Goal: Information Seeking & Learning: Learn about a topic

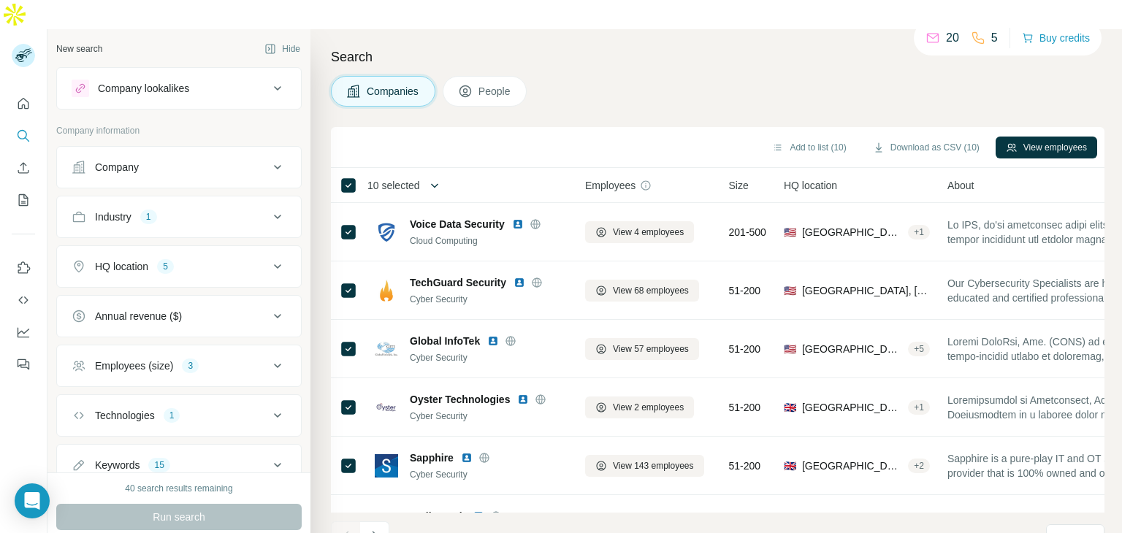
click at [436, 178] on icon "button" at bounding box center [434, 185] width 15 height 15
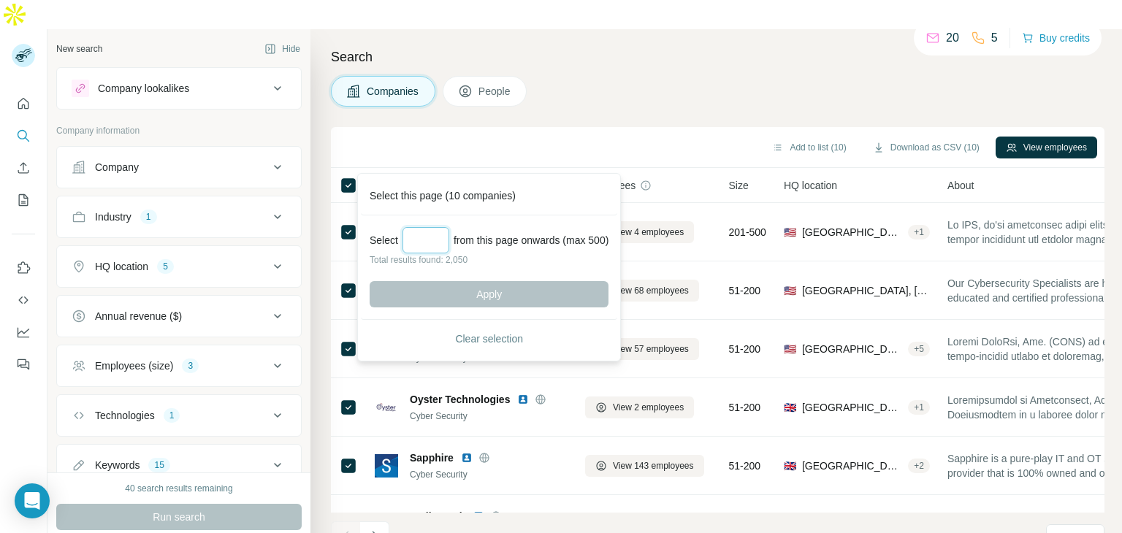
click at [428, 234] on input "Select a number (up to 500)" at bounding box center [425, 240] width 47 height 26
type input "*"
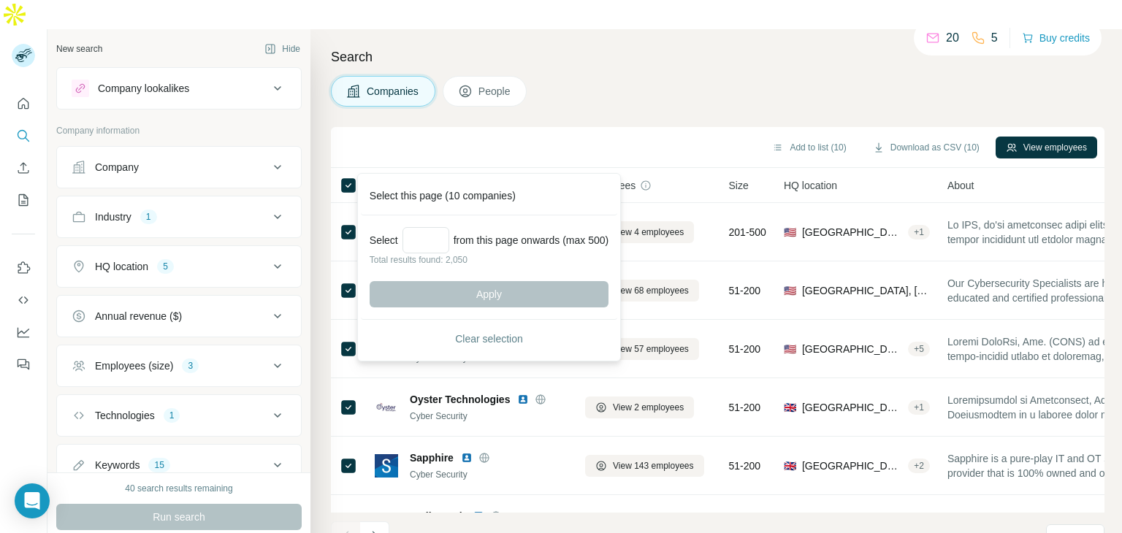
click at [581, 76] on div "Companies People" at bounding box center [717, 91] width 773 height 31
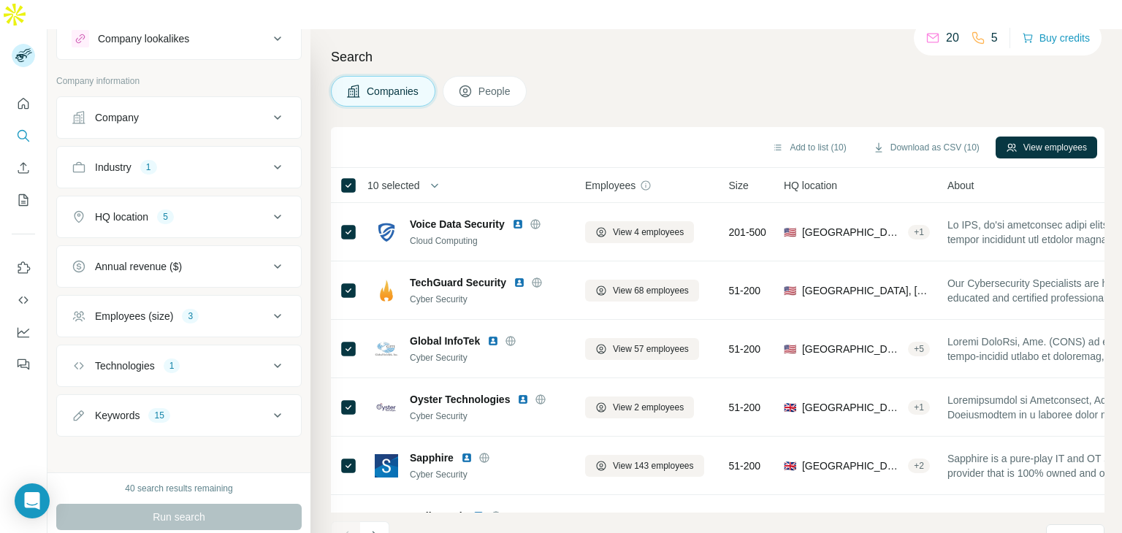
scroll to position [53, 0]
click at [264, 296] on button "Employees (size) 3" at bounding box center [179, 313] width 244 height 35
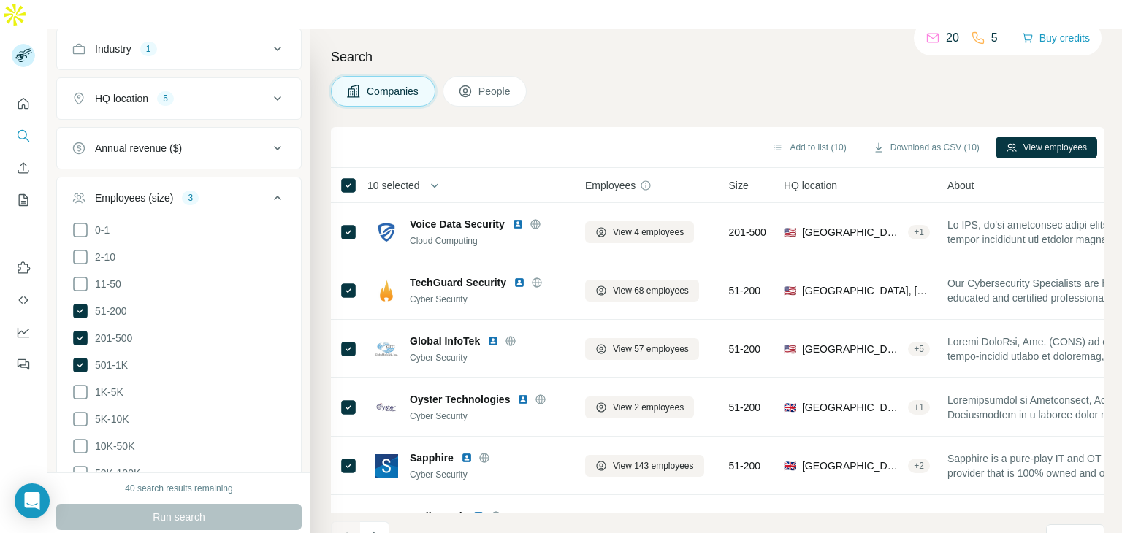
scroll to position [223, 0]
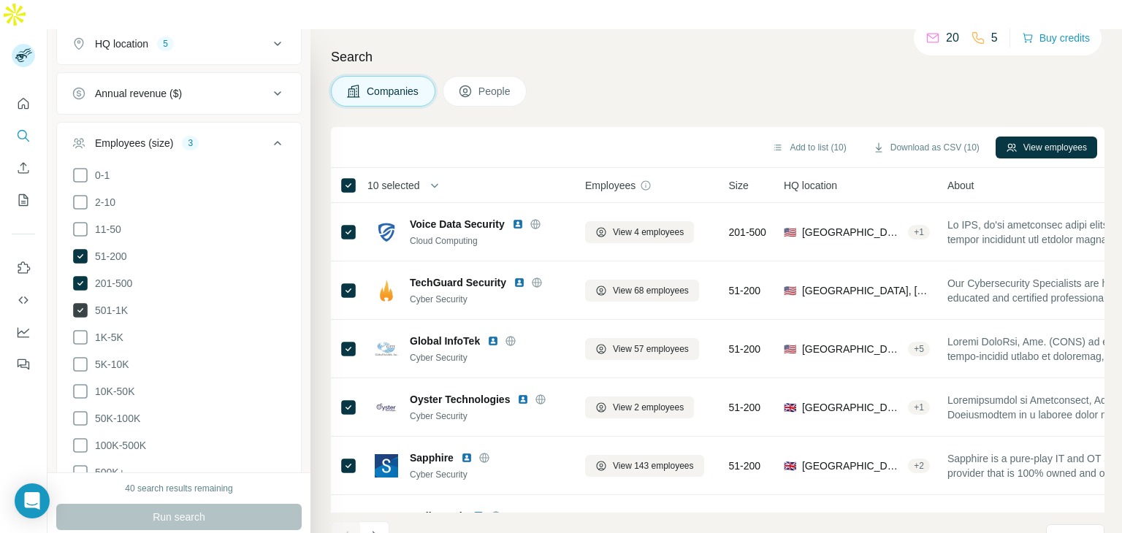
click at [83, 303] on icon at bounding box center [80, 310] width 15 height 15
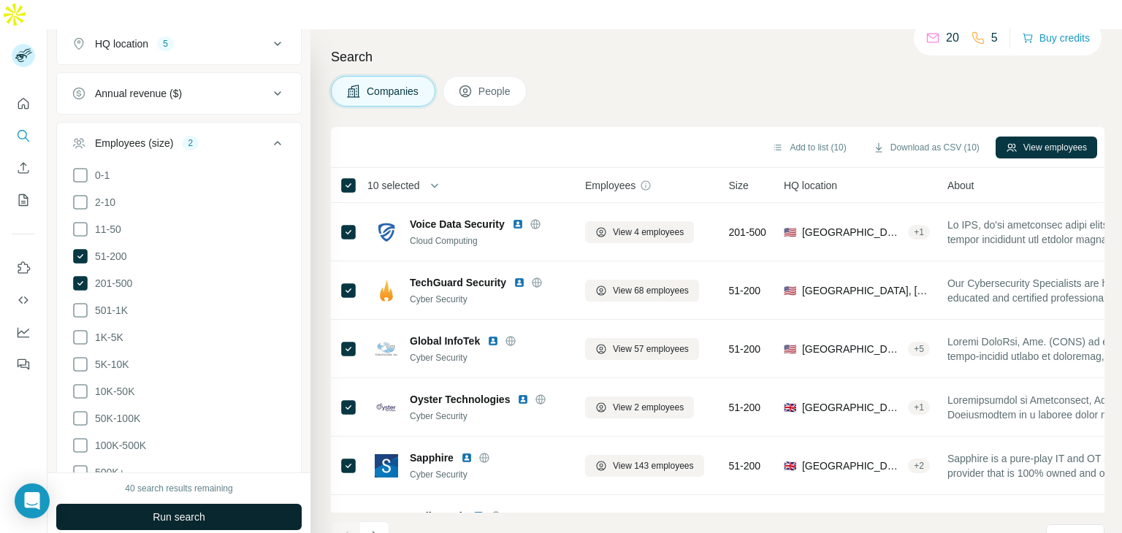
click at [153, 510] on span "Run search" at bounding box center [179, 517] width 53 height 15
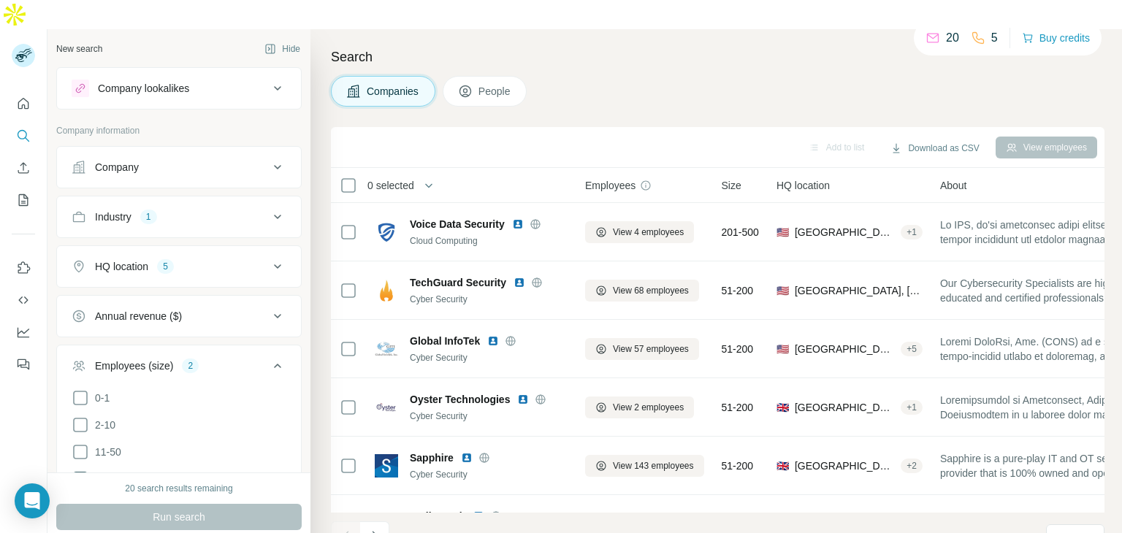
click at [272, 307] on icon at bounding box center [278, 316] width 18 height 18
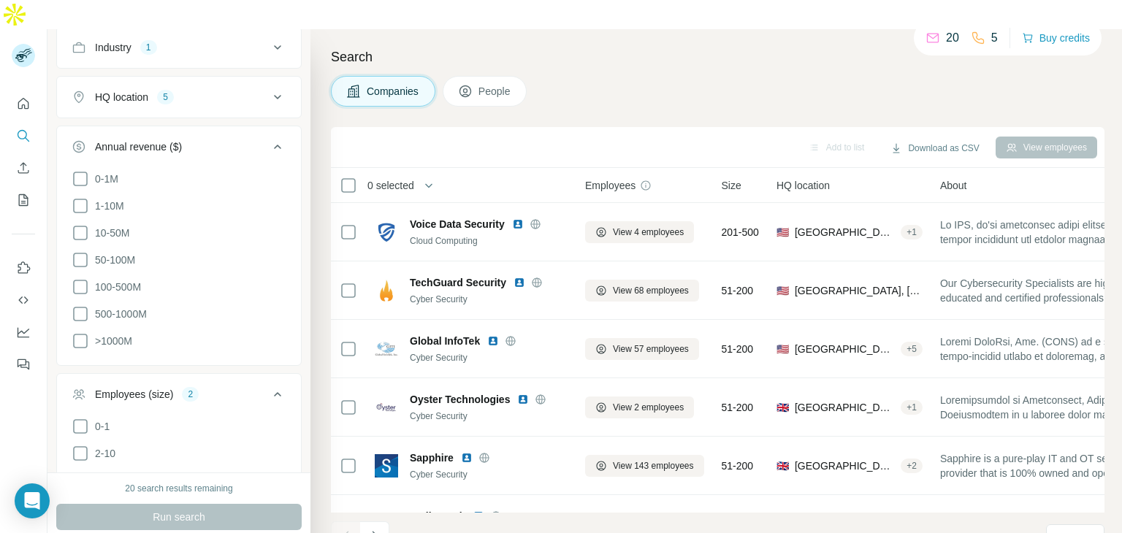
scroll to position [170, 0]
click at [76, 223] on icon at bounding box center [81, 232] width 18 height 18
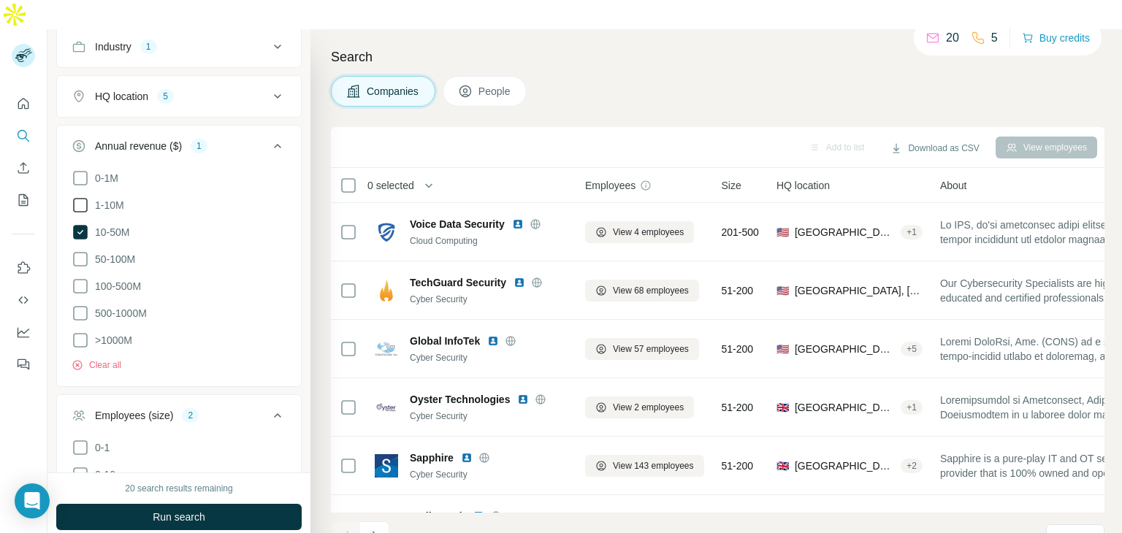
click at [79, 196] on icon at bounding box center [81, 205] width 18 height 18
click at [158, 510] on span "Run search" at bounding box center [179, 517] width 53 height 15
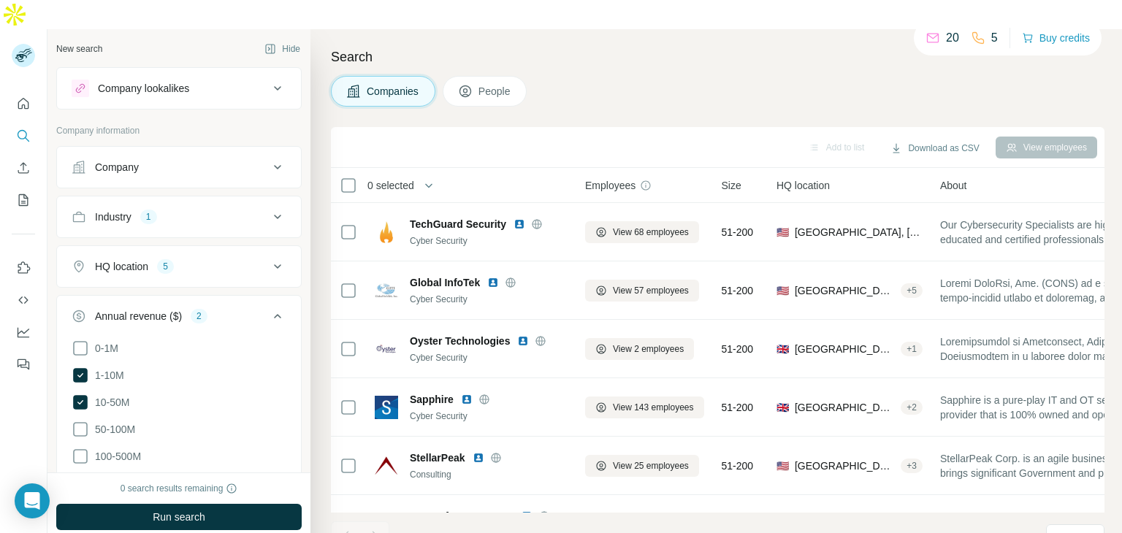
click at [274, 264] on icon at bounding box center [277, 266] width 7 height 4
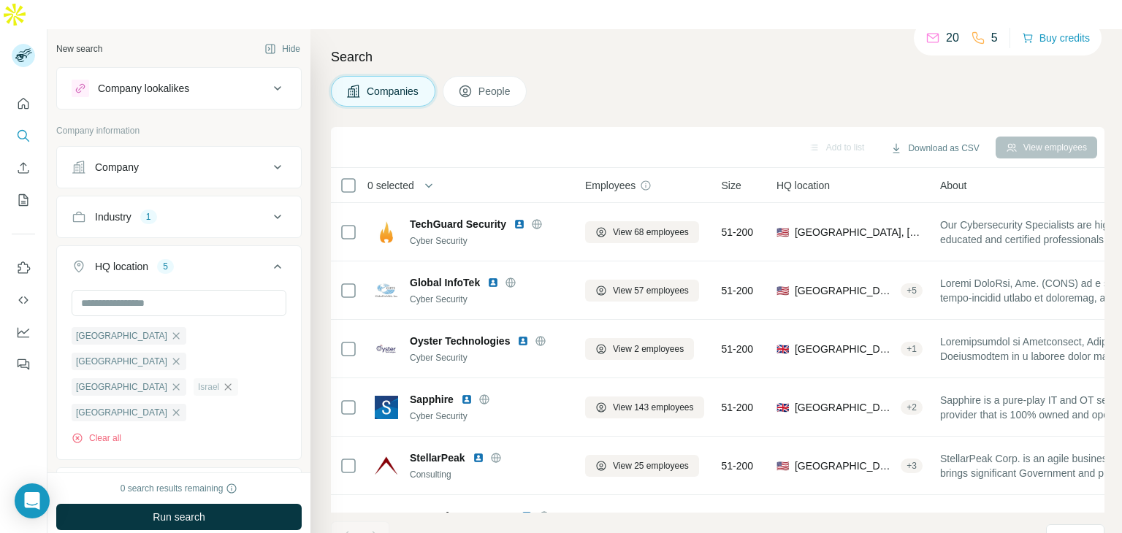
click at [222, 381] on icon "button" at bounding box center [228, 387] width 12 height 12
click at [158, 510] on span "Run search" at bounding box center [179, 517] width 53 height 15
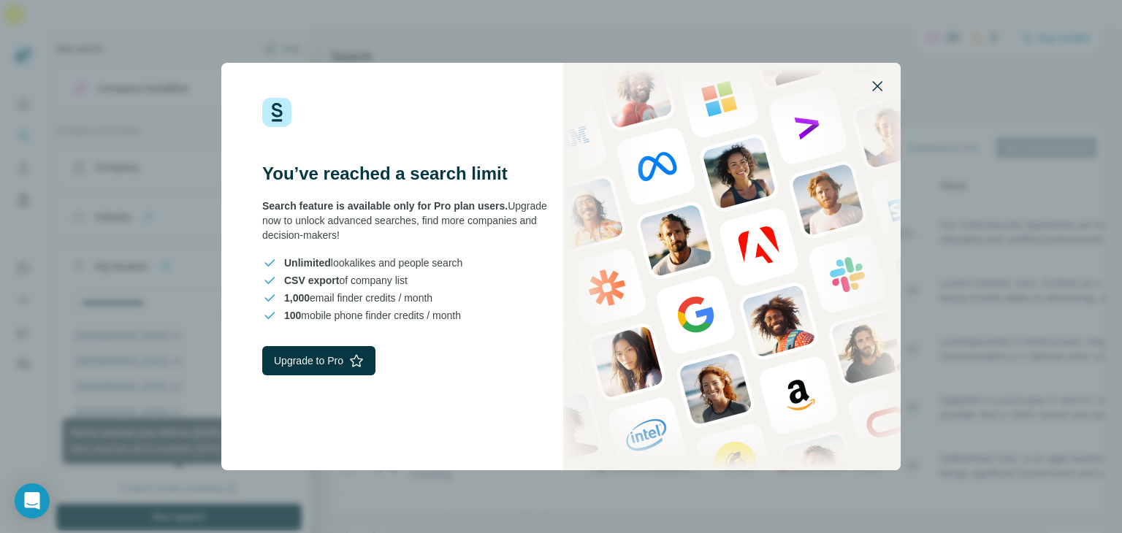
click at [882, 84] on icon "button" at bounding box center [877, 86] width 18 height 18
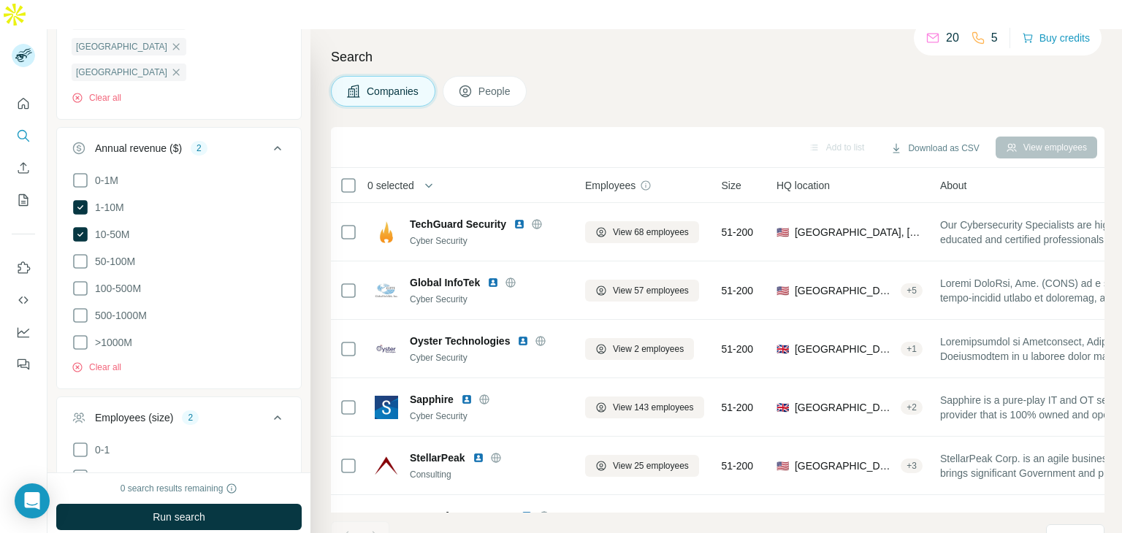
scroll to position [511, 0]
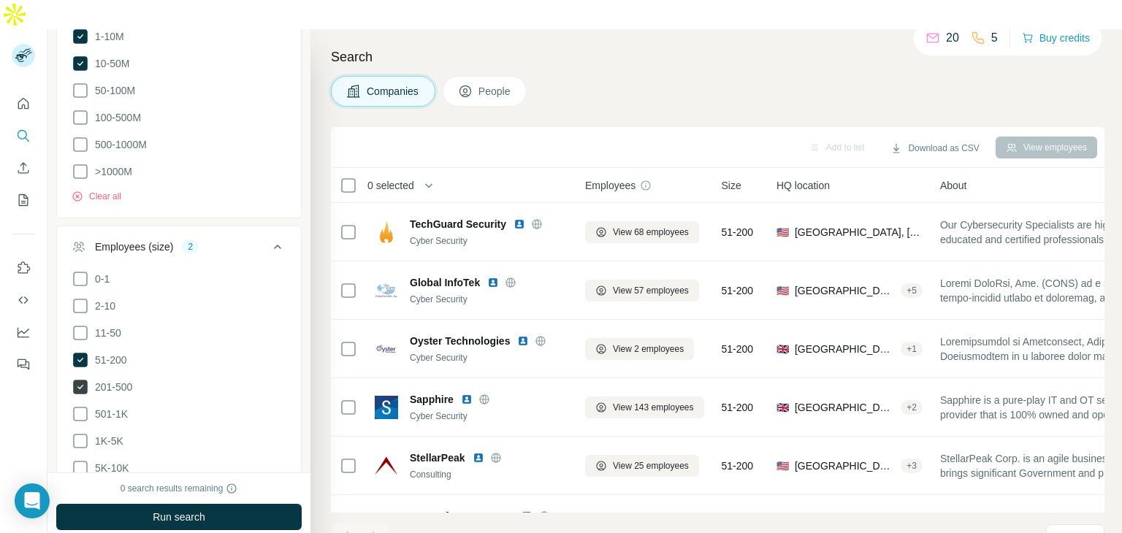
click at [85, 380] on icon at bounding box center [80, 387] width 15 height 15
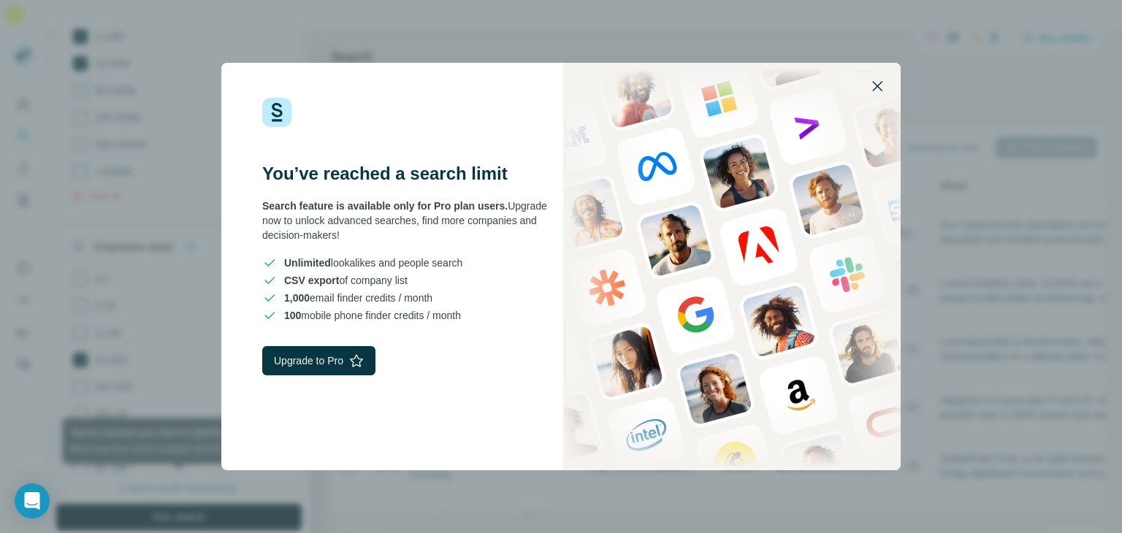
click at [886, 80] on button "button" at bounding box center [877, 86] width 35 height 35
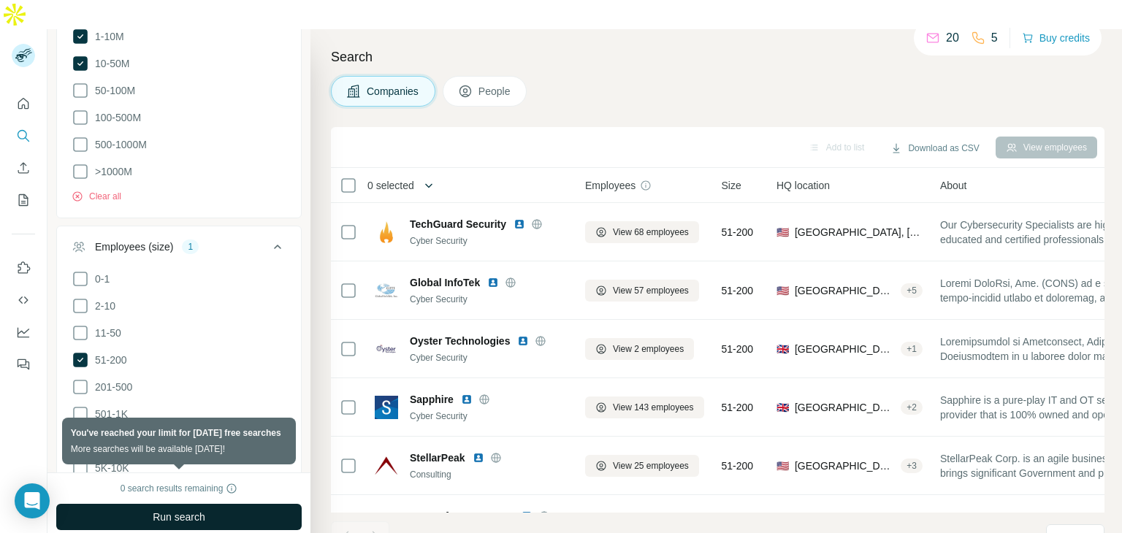
click at [432, 178] on icon "button" at bounding box center [428, 185] width 15 height 15
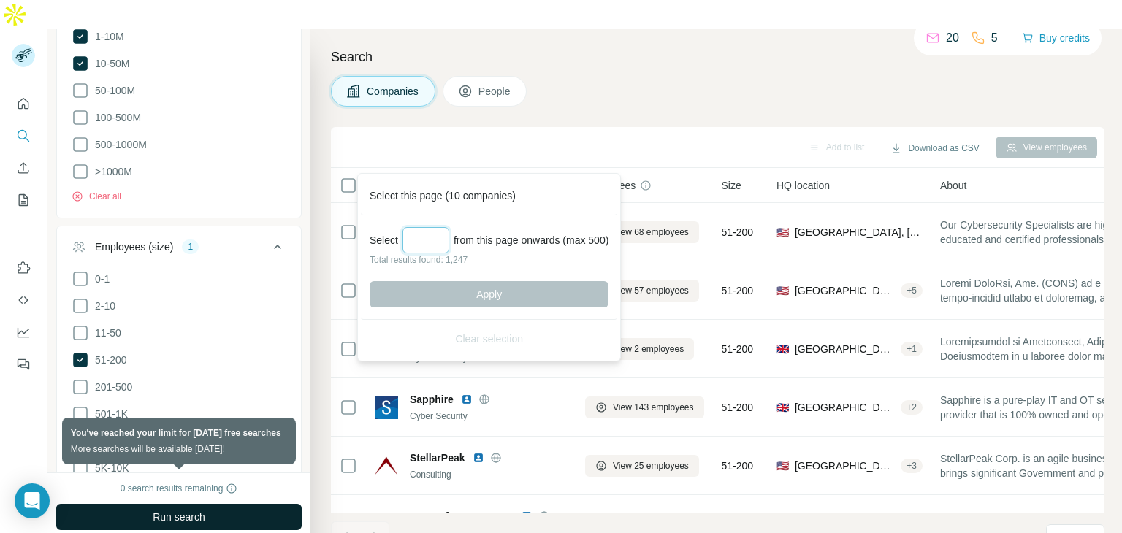
click at [430, 237] on input "Select a number (up to 500)" at bounding box center [425, 240] width 47 height 26
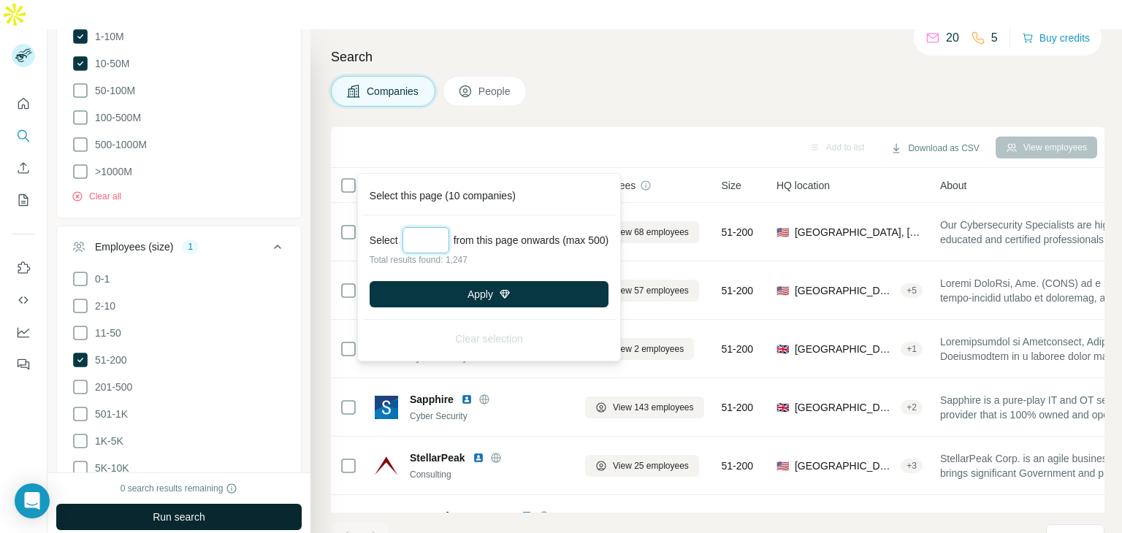
type input "*"
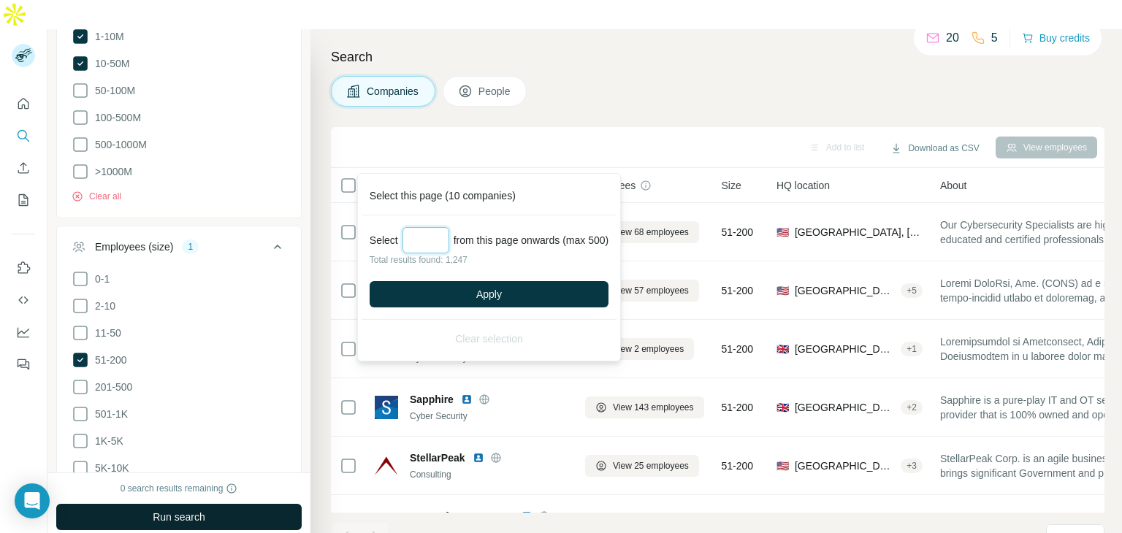
type input "*"
